Goal: Obtain resource: Obtain resource

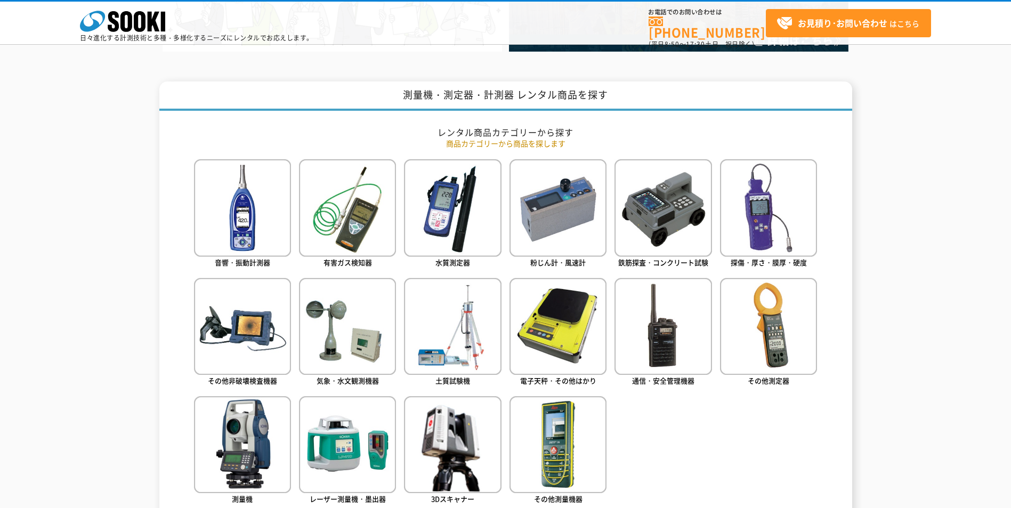
scroll to position [533, 0]
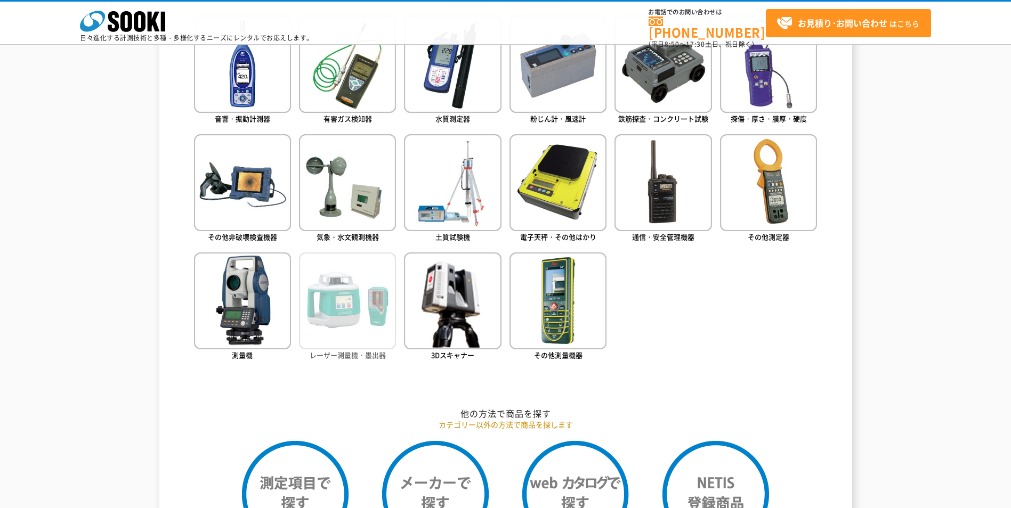
click at [369, 304] on img at bounding box center [347, 301] width 97 height 97
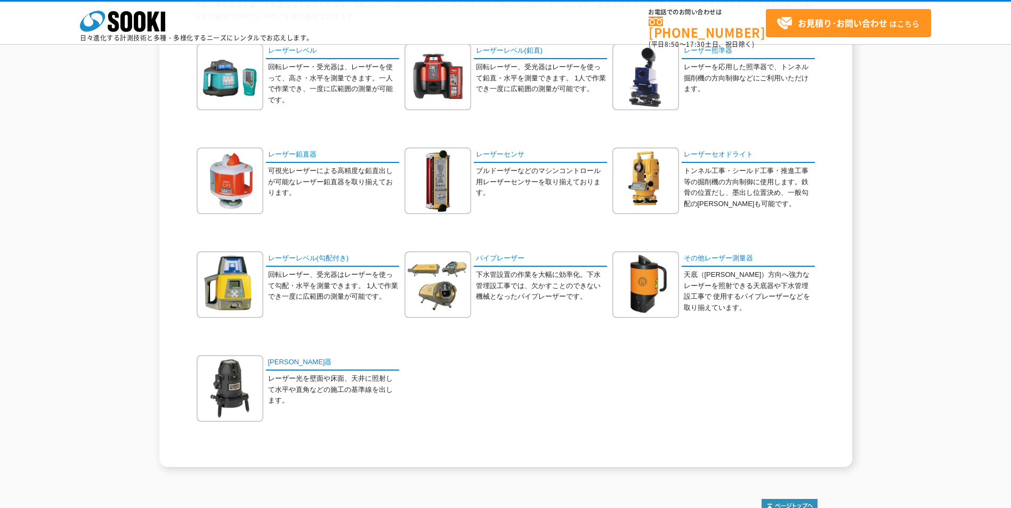
scroll to position [85, 0]
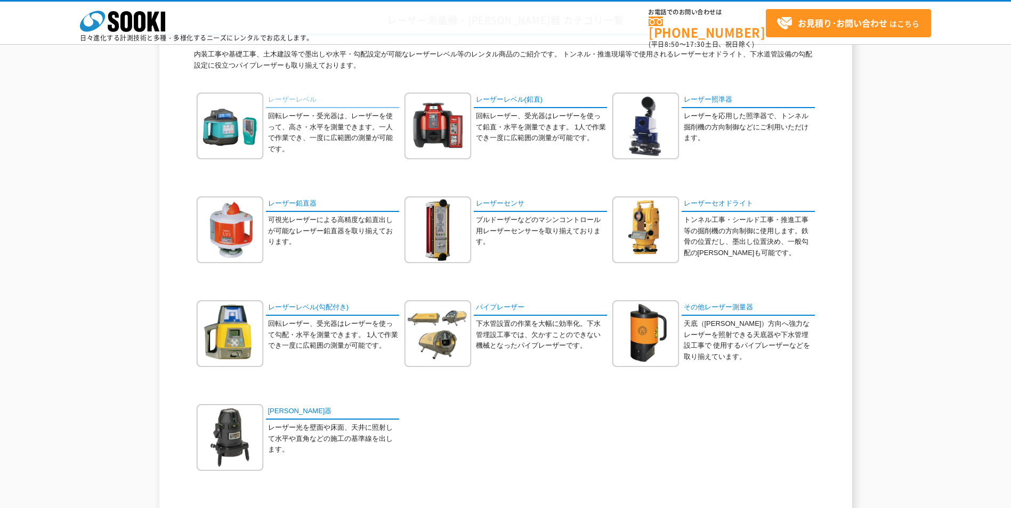
click at [283, 101] on link "レーザーレベル" at bounding box center [332, 100] width 133 height 15
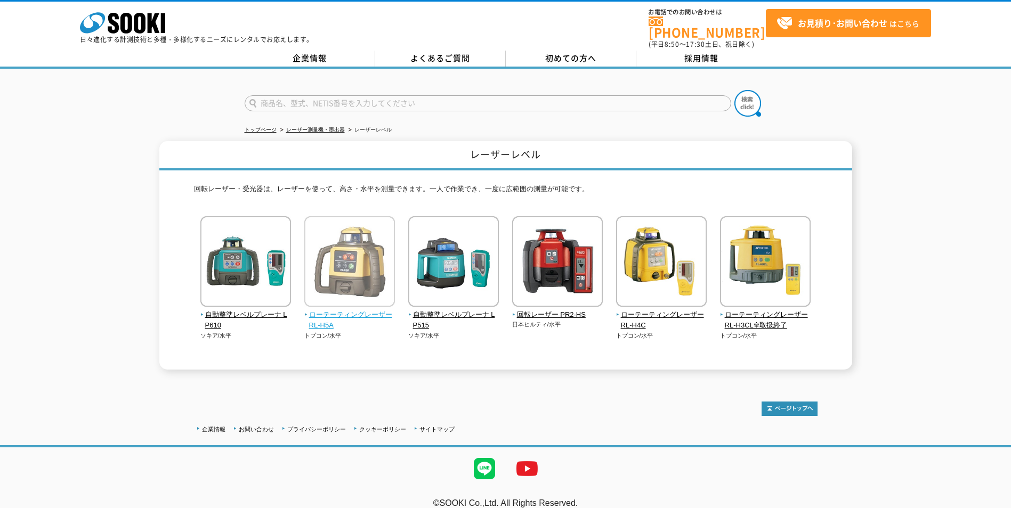
click at [353, 259] on img at bounding box center [349, 262] width 91 height 93
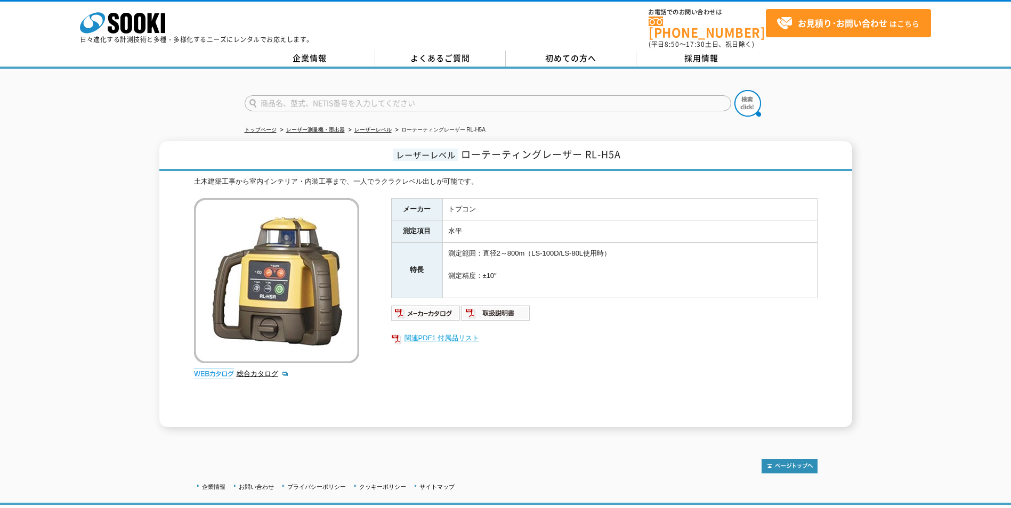
click at [460, 332] on link "関連PDF1 付属品リスト" at bounding box center [604, 338] width 426 height 14
